Goal: Contribute content

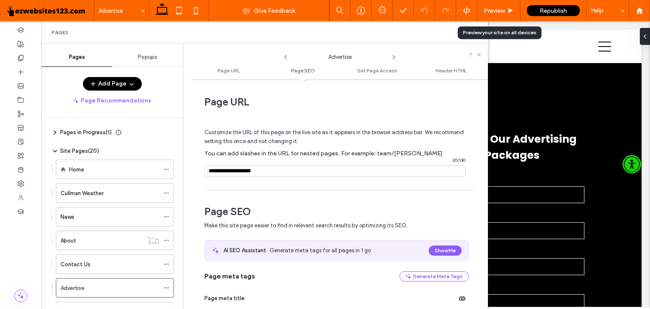
scroll to position [417, 0]
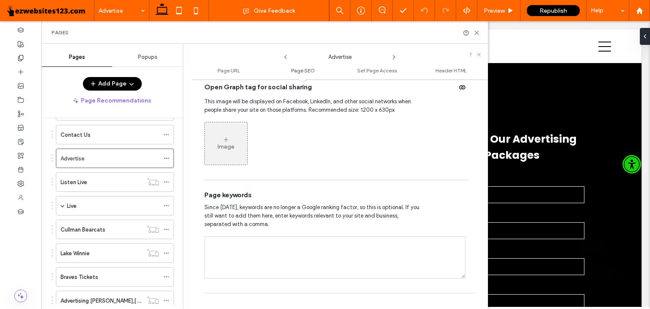
click at [238, 137] on div "Image" at bounding box center [226, 143] width 42 height 41
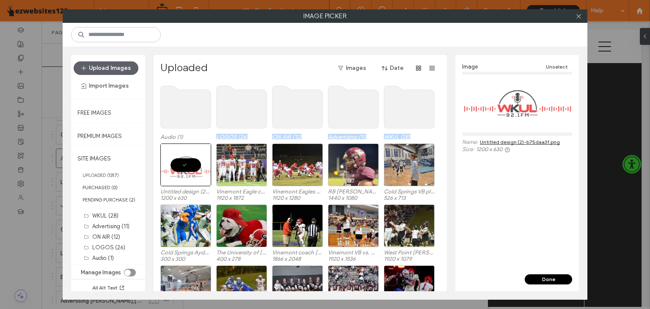
drag, startPoint x: 194, startPoint y: 148, endPoint x: 231, endPoint y: 107, distance: 55.1
click at [231, 107] on div "Audio (1) LOGOS (26) ON AIR (12) Advertising (11) WKUL (28) Untitled design (2)…" at bounding box center [302, 173] width 284 height 183
click at [205, 178] on div at bounding box center [205, 180] width 11 height 7
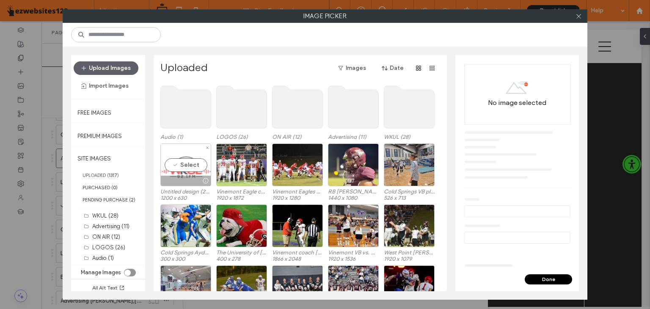
click at [163, 150] on div "Select" at bounding box center [185, 164] width 51 height 43
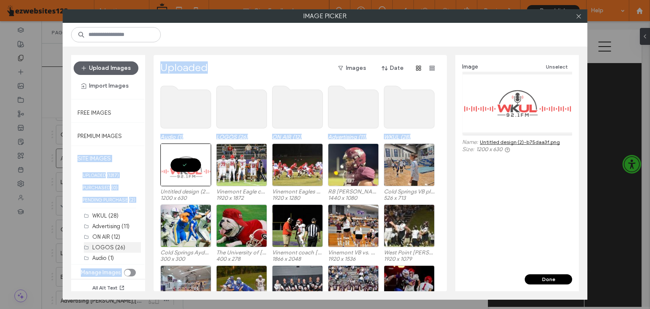
drag, startPoint x: 169, startPoint y: 151, endPoint x: 99, endPoint y: 241, distance: 114.0
click at [99, 241] on div "Upload Images Import Images Free Images Premium Images SITE IMAGES UPLOADED ( 1…" at bounding box center [325, 173] width 524 height 253
click at [551, 275] on button "Done" at bounding box center [547, 279] width 47 height 10
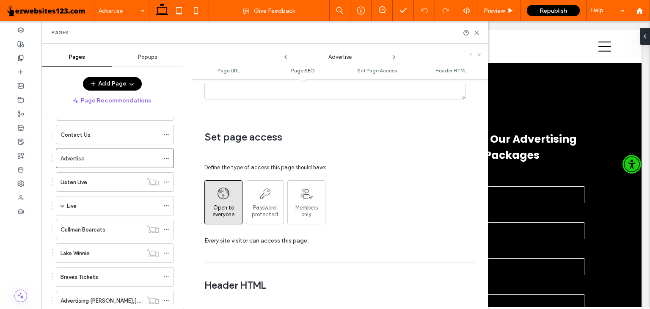
scroll to position [604, 0]
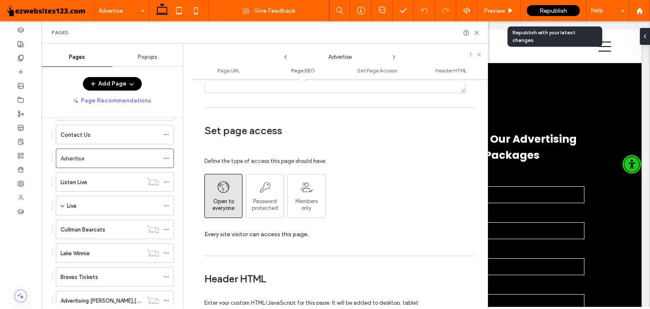
click at [543, 5] on div "Republish" at bounding box center [553, 10] width 53 height 11
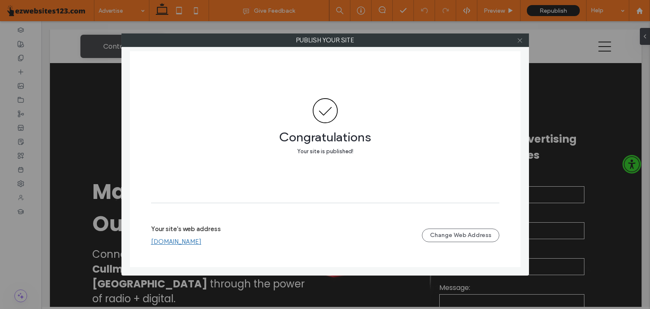
click at [520, 37] on icon at bounding box center [519, 40] width 6 height 6
